Goal: Task Accomplishment & Management: Manage account settings

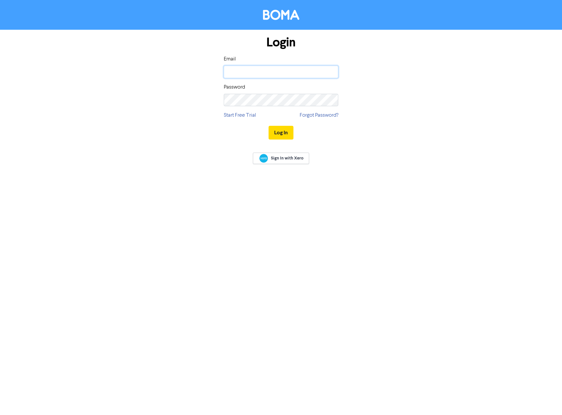
type input "officeadmin@yovichadvisory.com"
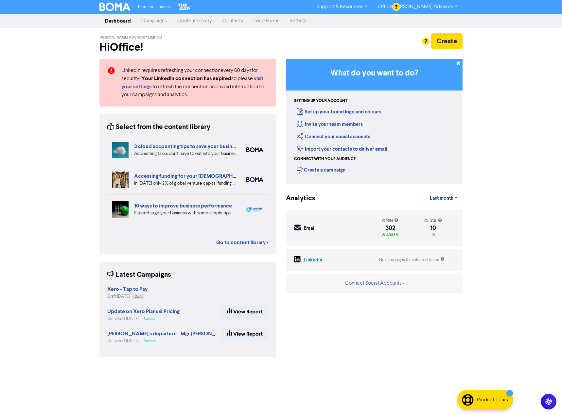
click at [232, 23] on link "Contacts" at bounding box center [232, 20] width 31 height 13
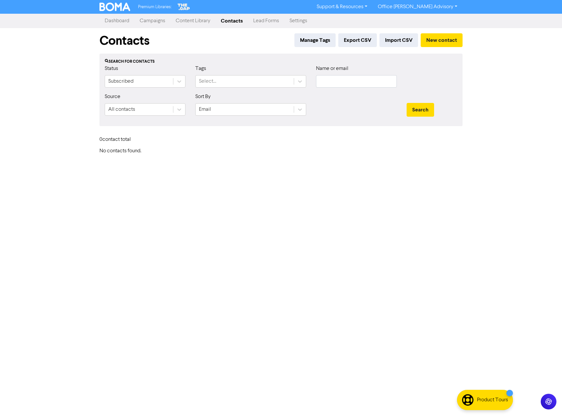
click at [200, 23] on link "Content Library" at bounding box center [192, 20] width 45 height 13
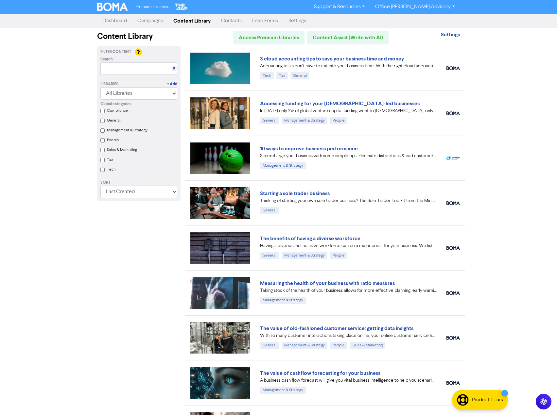
click at [149, 24] on link "Campaigns" at bounding box center [150, 20] width 36 height 13
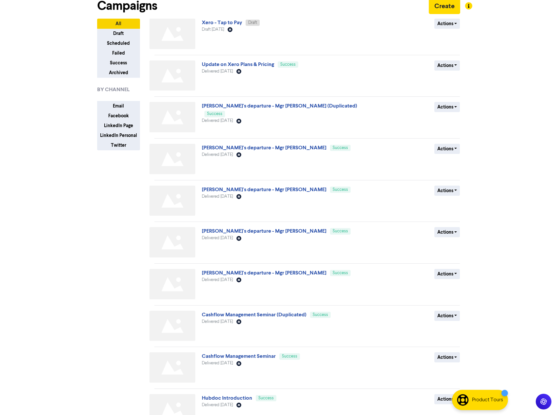
scroll to position [74, 0]
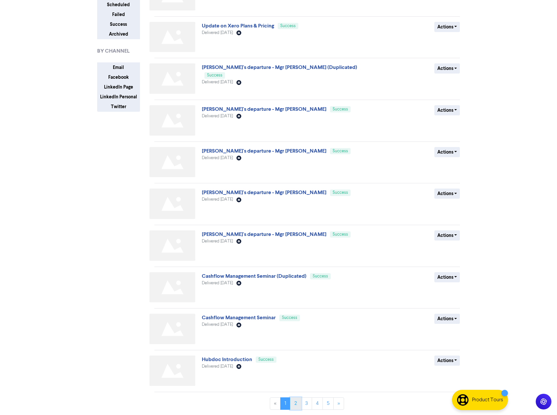
click at [297, 403] on link "2" at bounding box center [295, 404] width 11 height 12
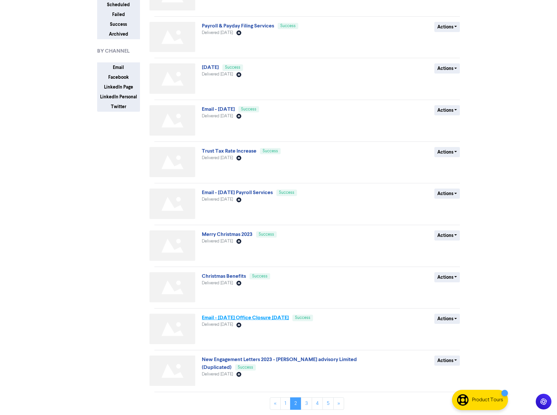
click at [289, 319] on link "Email - [DATE] Office Closure [DATE]" at bounding box center [245, 318] width 87 height 7
click at [304, 404] on link "3" at bounding box center [306, 404] width 11 height 12
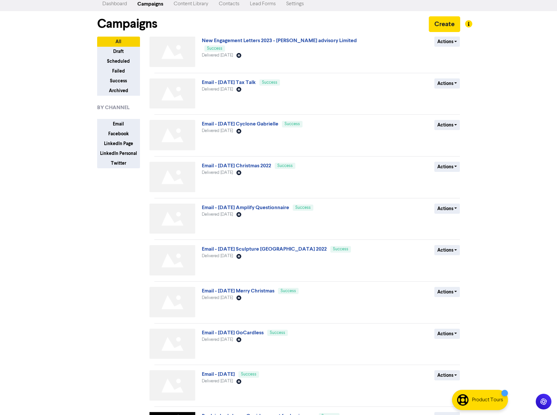
scroll to position [6, 0]
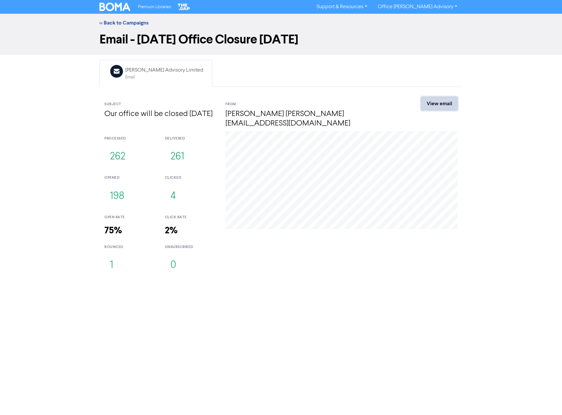
click at [442, 106] on link "View email" at bounding box center [439, 104] width 37 height 14
drag, startPoint x: 214, startPoint y: 266, endPoint x: 100, endPoint y: 134, distance: 174.8
click at [104, 134] on div "processed 262 delivered 261 opened 198 clicked 4 open rate 75% click rate 2% bo…" at bounding box center [159, 205] width 111 height 148
click at [114, 140] on div "processed" at bounding box center [129, 139] width 51 height 6
